Goal: Information Seeking & Learning: Learn about a topic

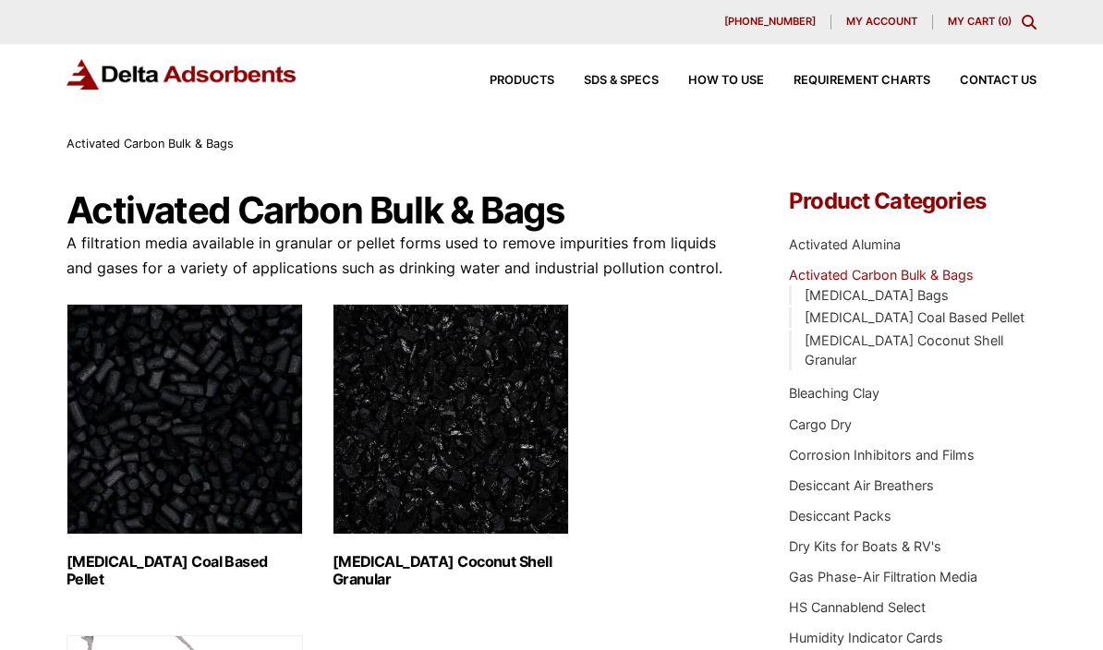
click at [971, 341] on link "[MEDICAL_DATA] Coconut Shell Granular" at bounding box center [904, 351] width 199 height 36
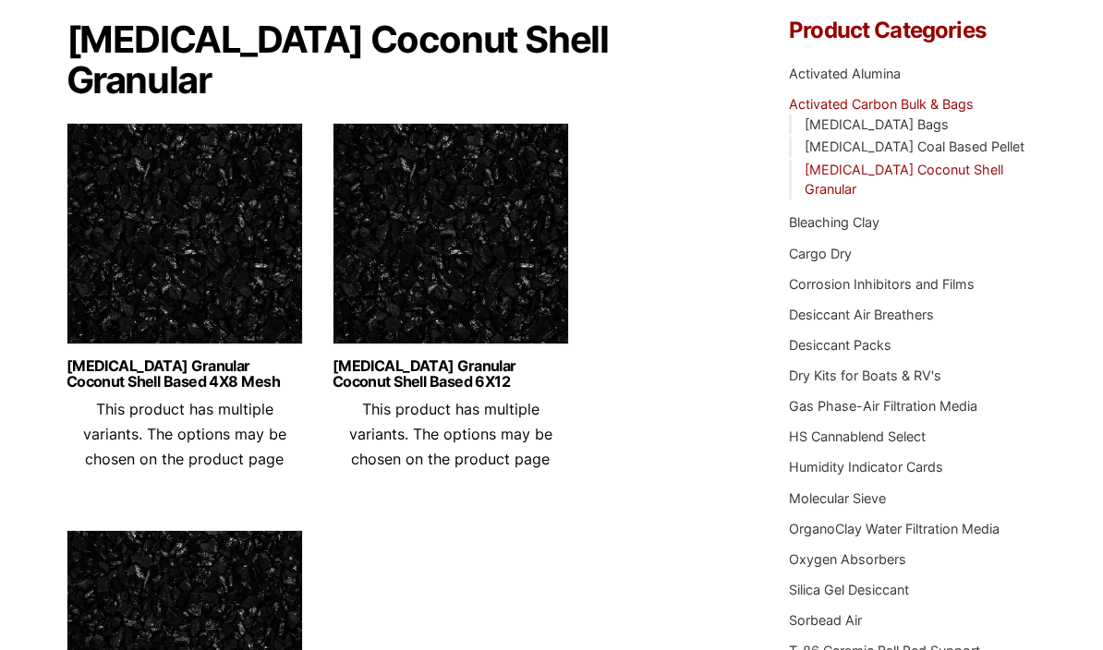
scroll to position [170, 0]
click at [871, 338] on link "Desiccant Packs" at bounding box center [840, 346] width 103 height 16
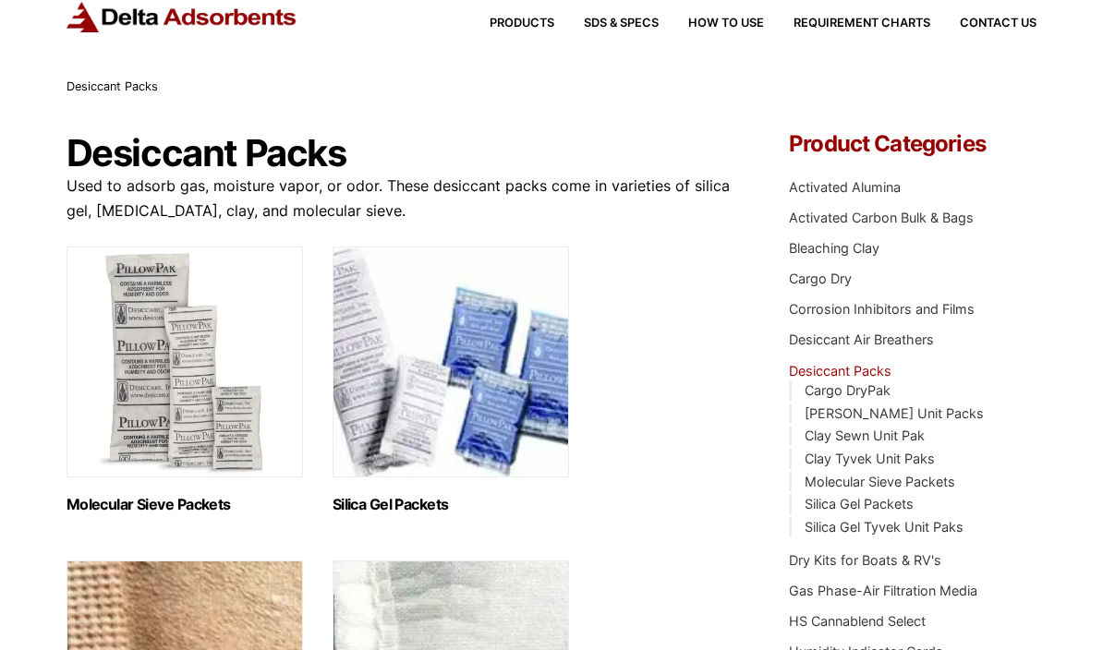
scroll to position [59, 0]
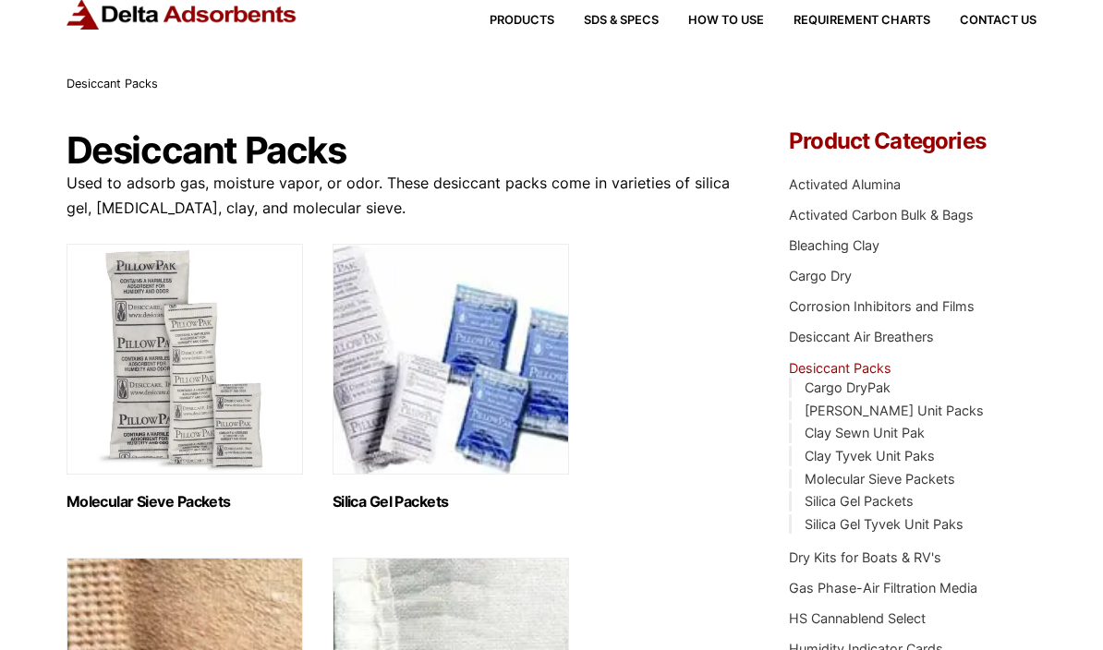
click at [944, 473] on link "Molecular Sieve Packets" at bounding box center [880, 480] width 151 height 16
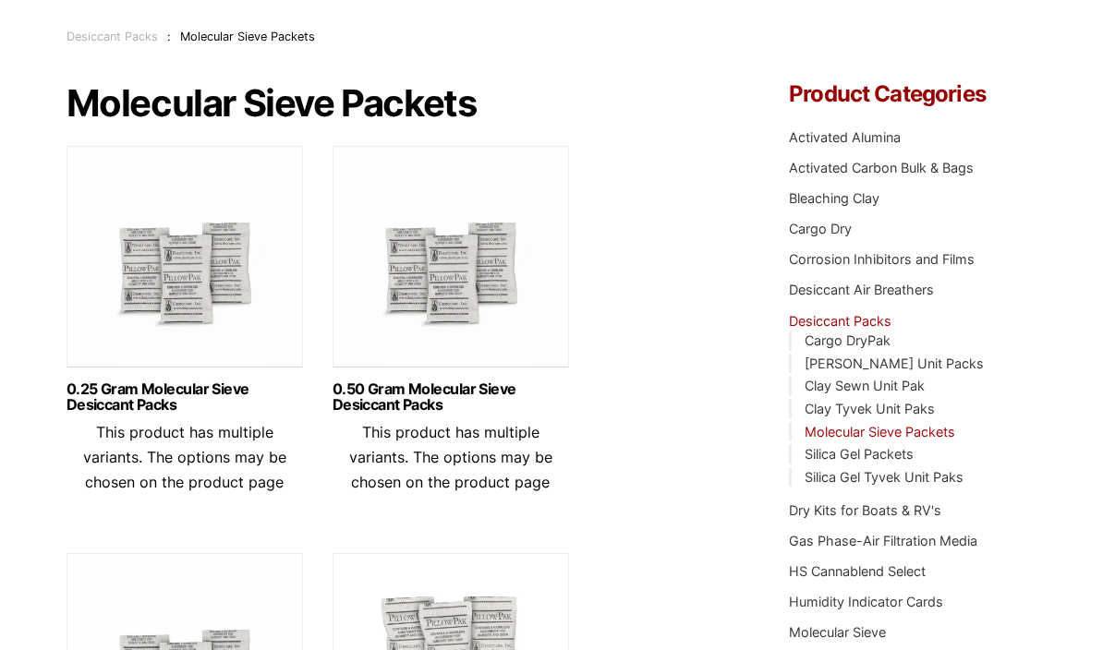
scroll to position [105, 0]
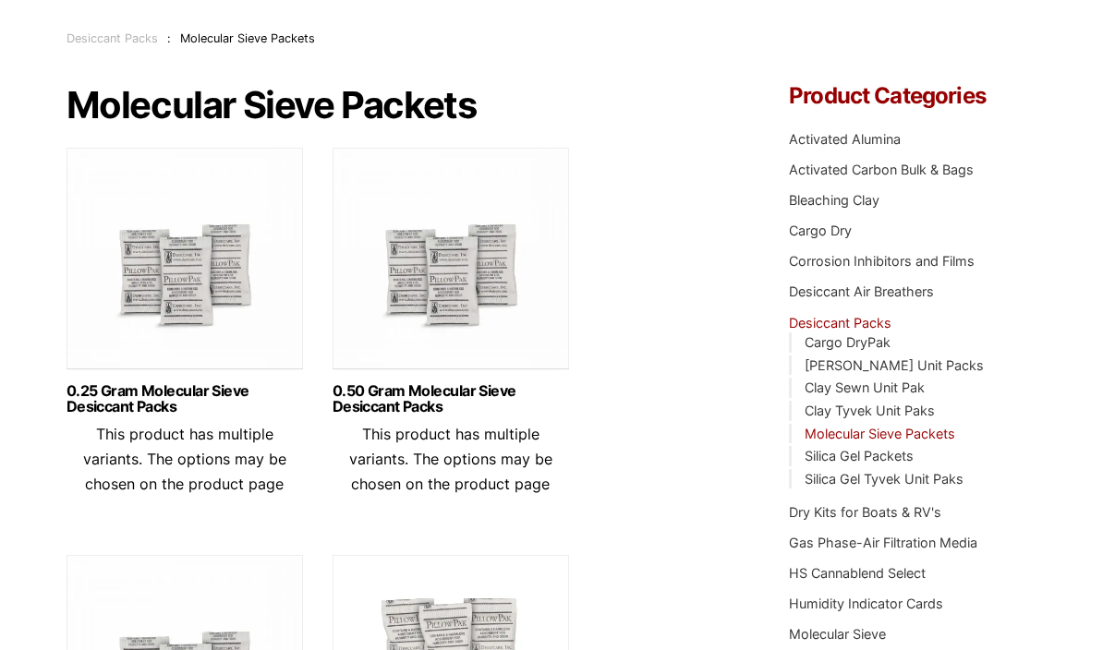
click at [867, 335] on link "Cargo DryPak" at bounding box center [848, 342] width 86 height 16
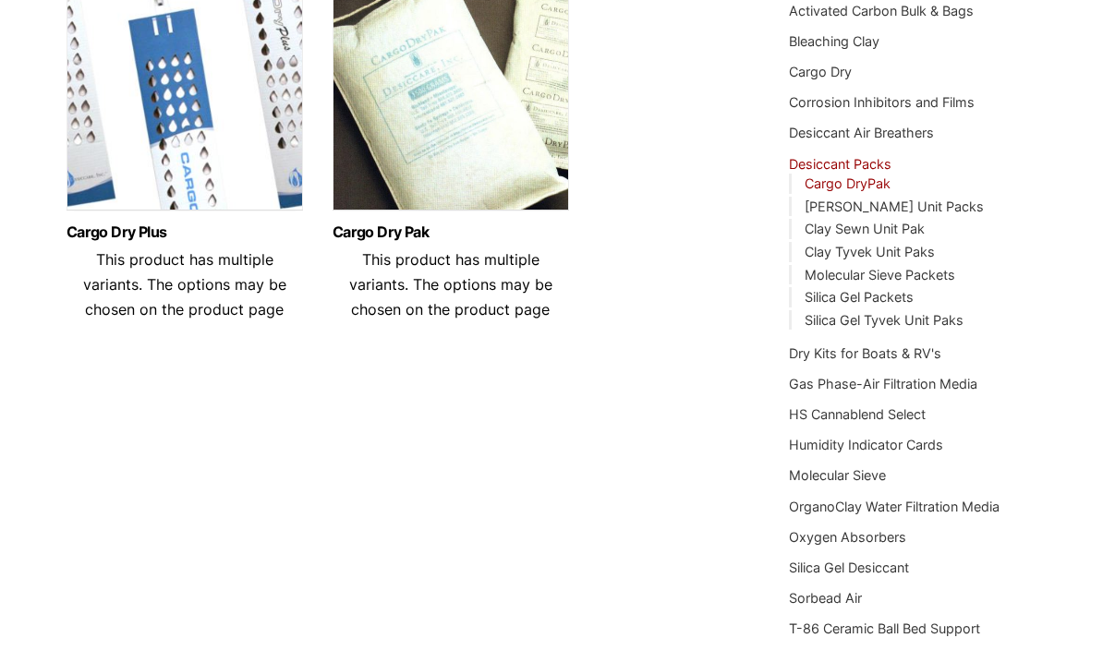
scroll to position [261, 0]
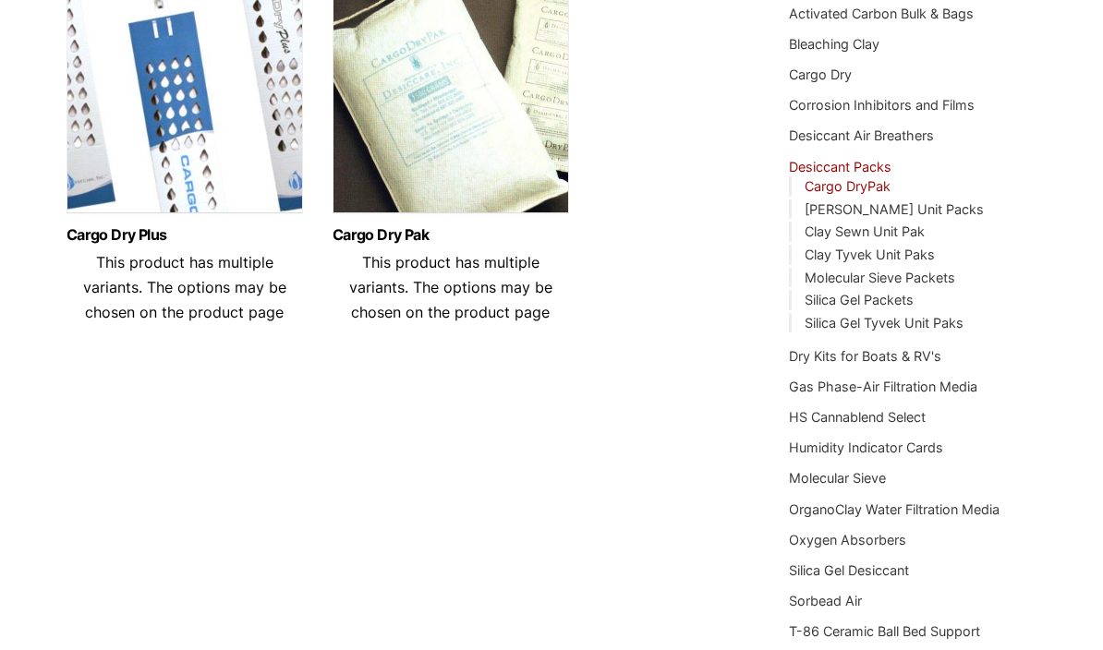
click at [409, 272] on header "Cargo Dry Pak This product has multiple variants. The options may be chosen on …" at bounding box center [451, 276] width 237 height 98
click at [421, 137] on img at bounding box center [451, 107] width 237 height 231
